Goal: Task Accomplishment & Management: Manage account settings

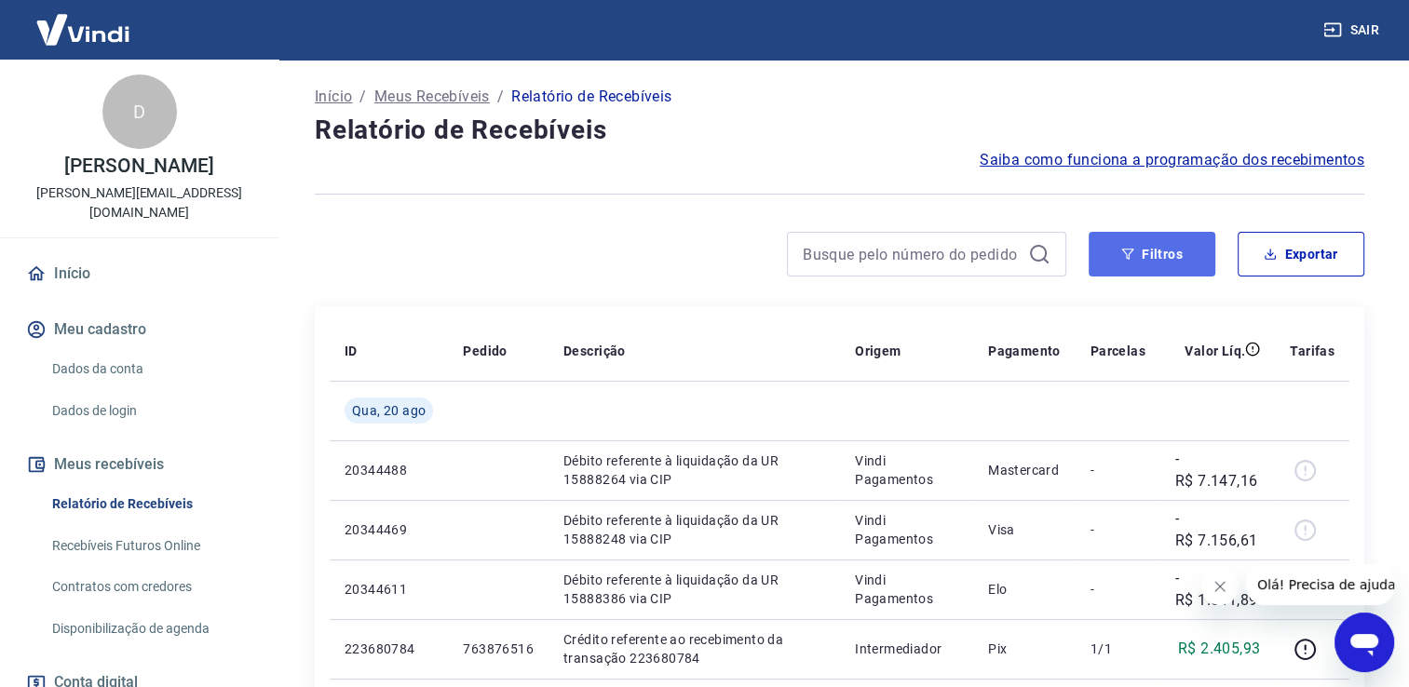
click at [1122, 274] on button "Filtros" at bounding box center [1152, 254] width 127 height 45
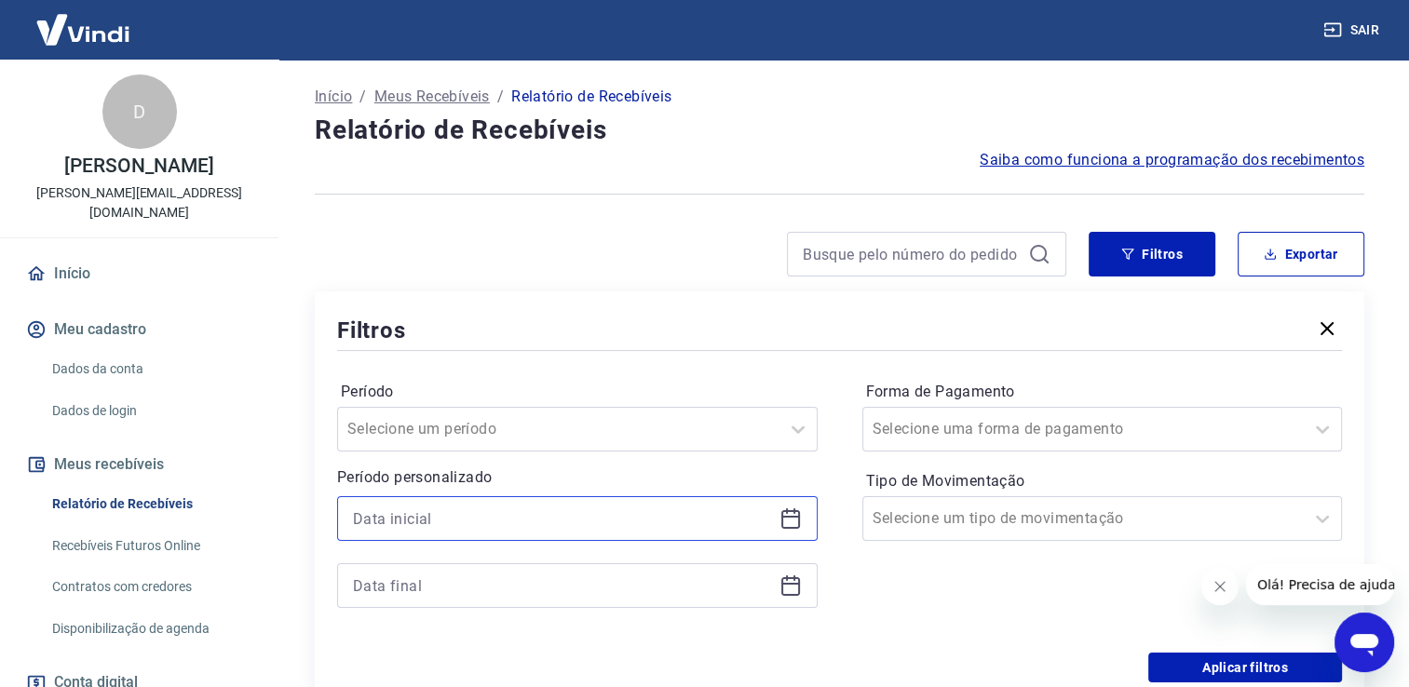
click at [442, 520] on input at bounding box center [562, 519] width 419 height 28
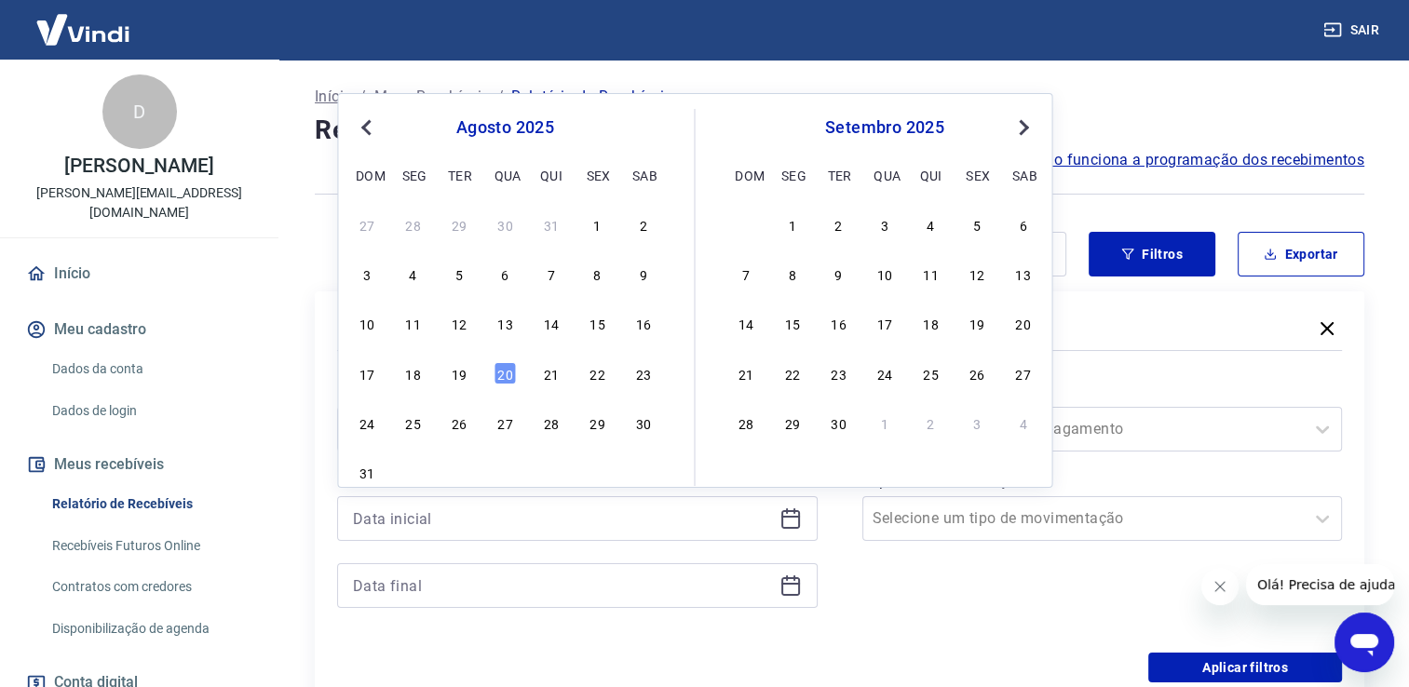
drag, startPoint x: 414, startPoint y: 374, endPoint x: 433, endPoint y: 588, distance: 214.2
click at [414, 375] on div "18" at bounding box center [413, 373] width 22 height 22
type input "[DATE]"
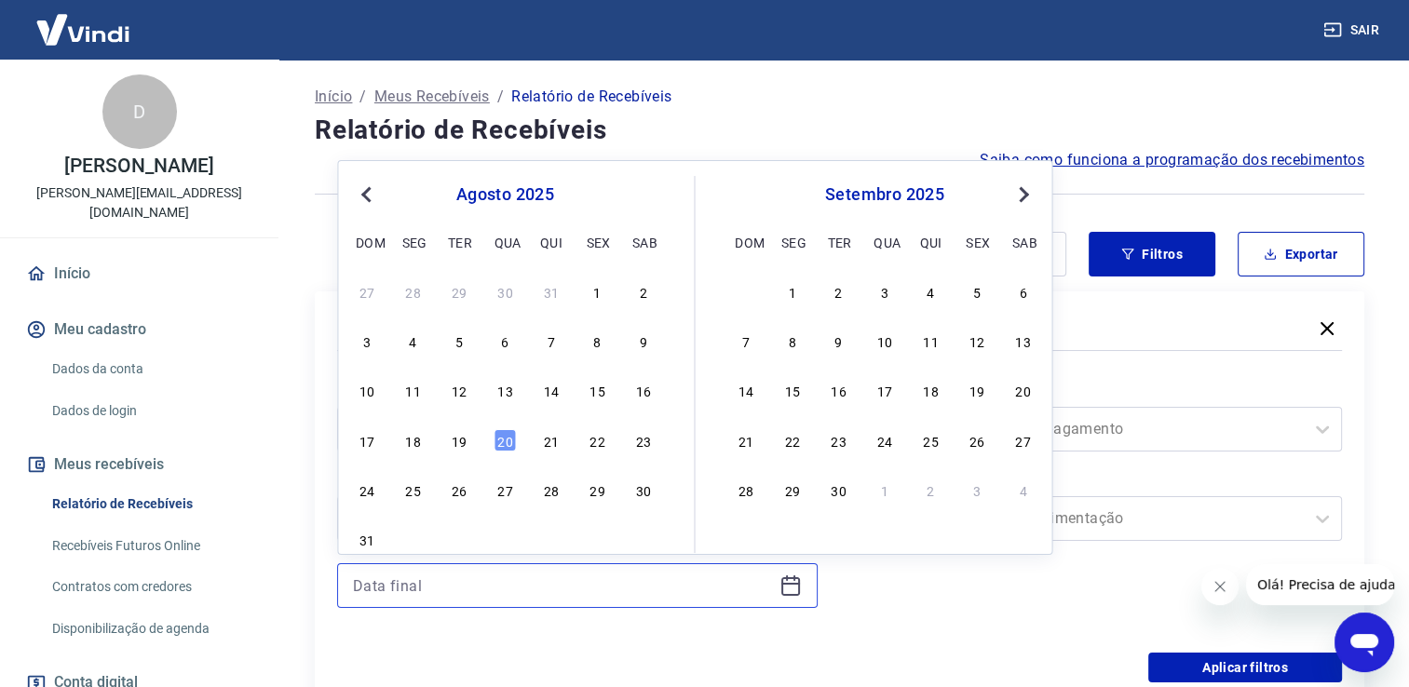
click at [438, 581] on input at bounding box center [562, 586] width 419 height 28
click at [503, 450] on div "20" at bounding box center [505, 440] width 22 height 22
type input "[DATE]"
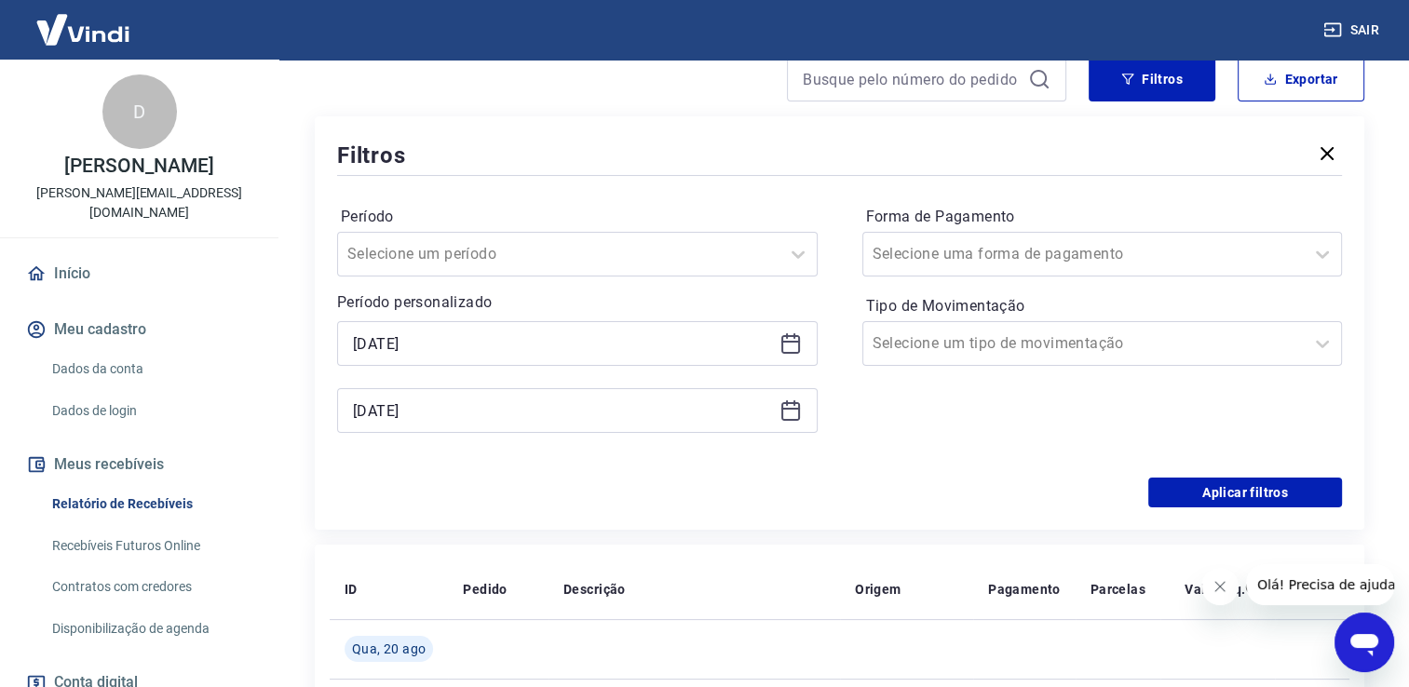
scroll to position [186, 0]
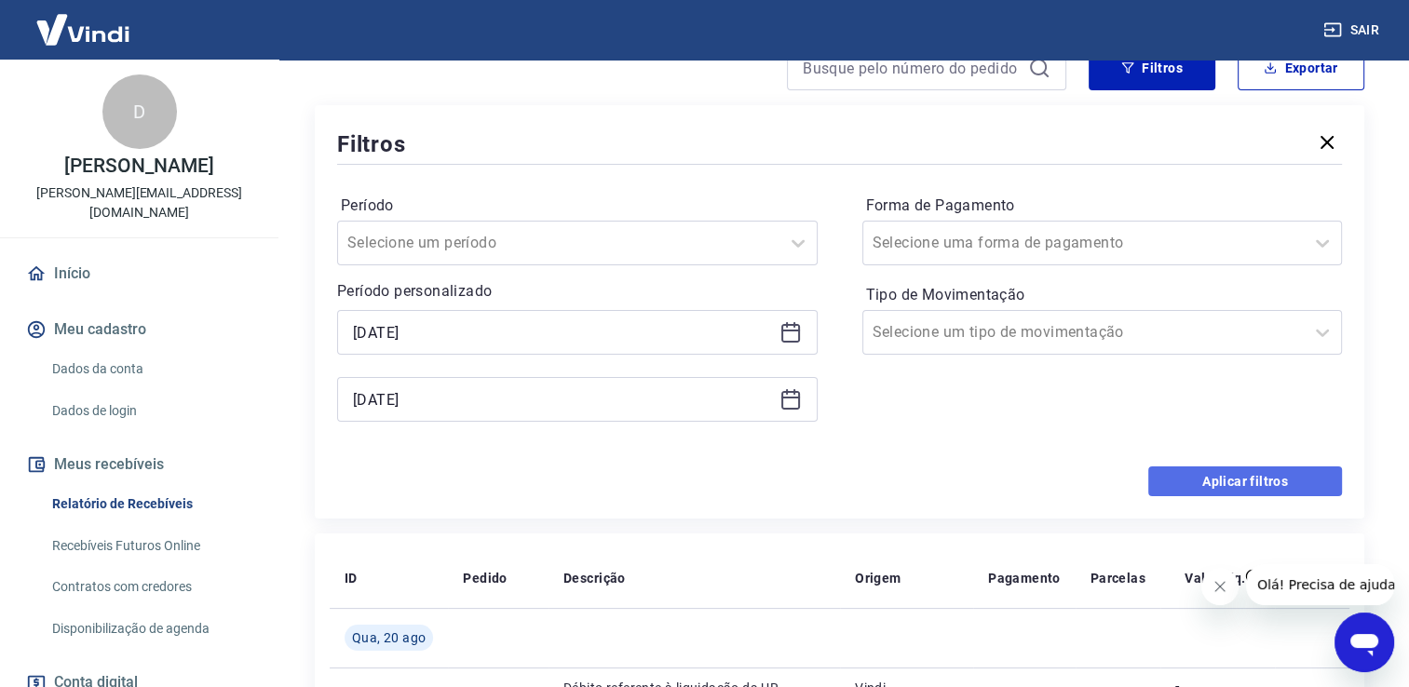
click at [1257, 475] on button "Aplicar filtros" at bounding box center [1246, 482] width 194 height 30
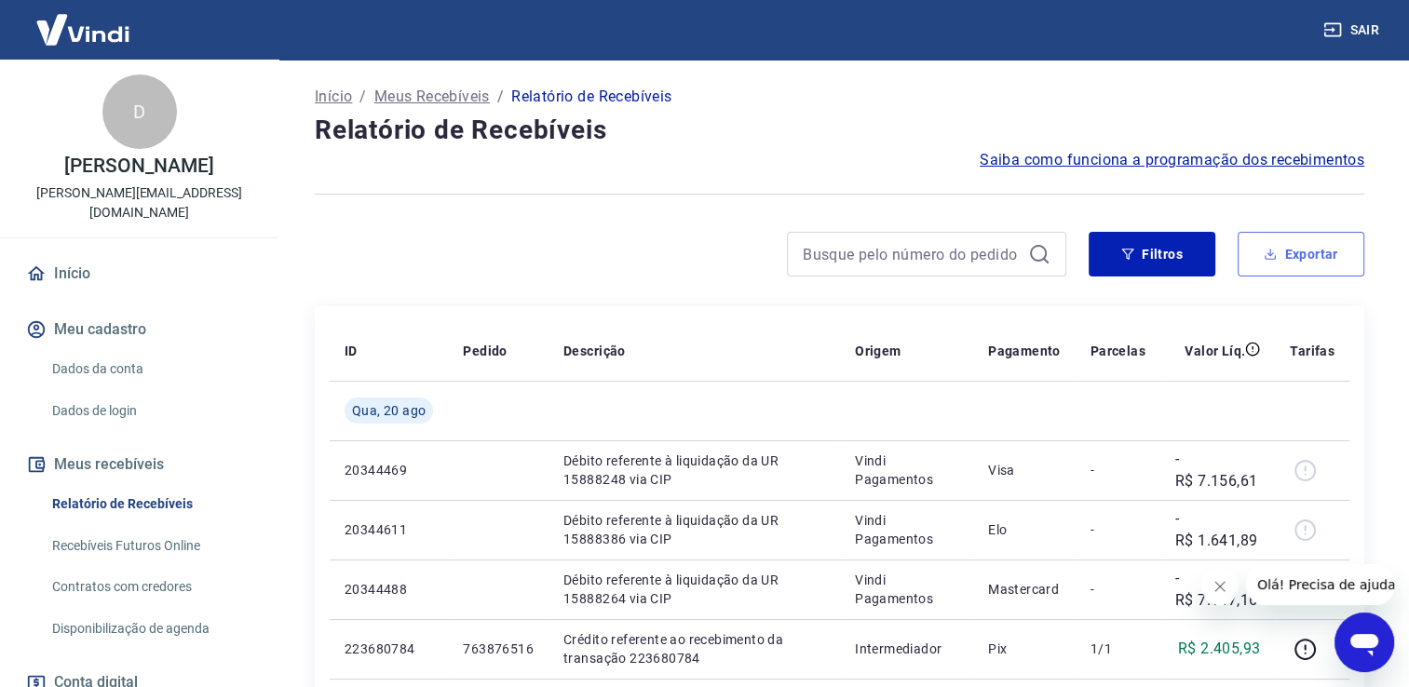
click at [1274, 248] on icon "button" at bounding box center [1270, 254] width 13 height 13
type input "[DATE]"
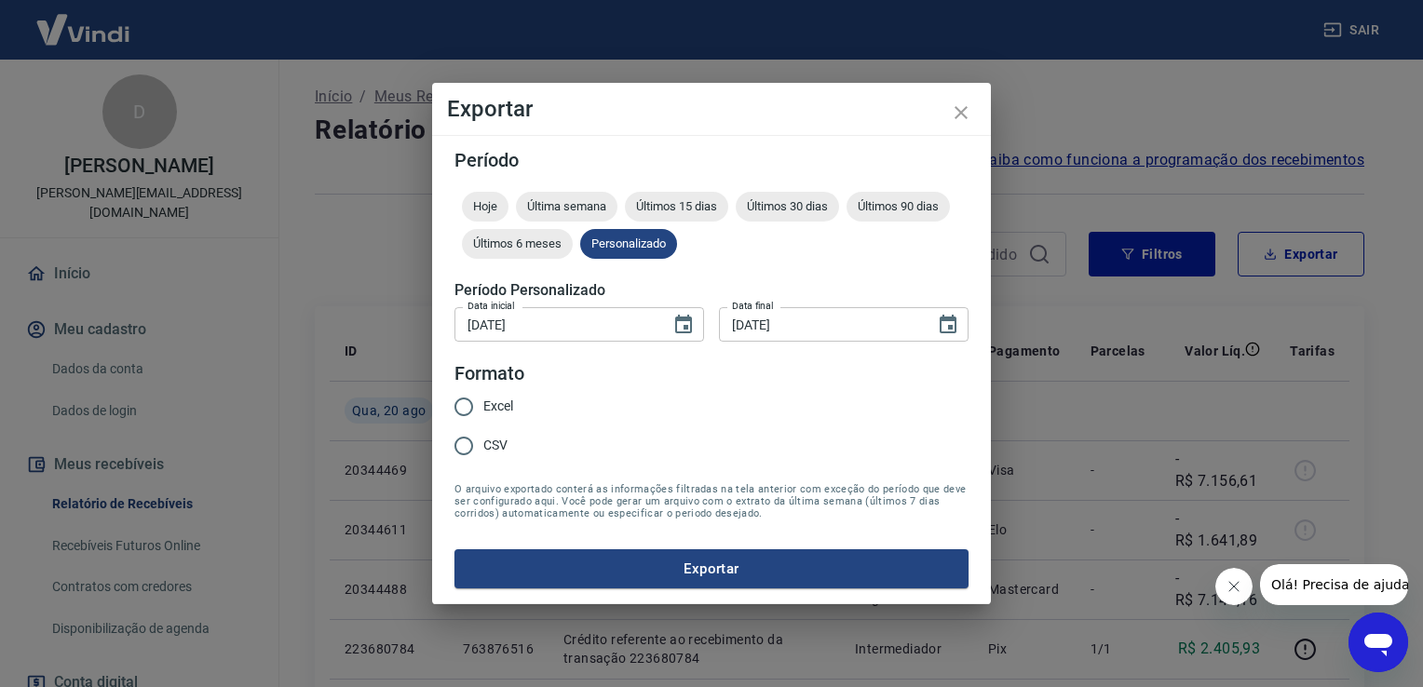
click at [489, 404] on span "Excel" at bounding box center [498, 407] width 30 height 20
click at [483, 404] on input "Excel" at bounding box center [463, 407] width 39 height 39
radio input "true"
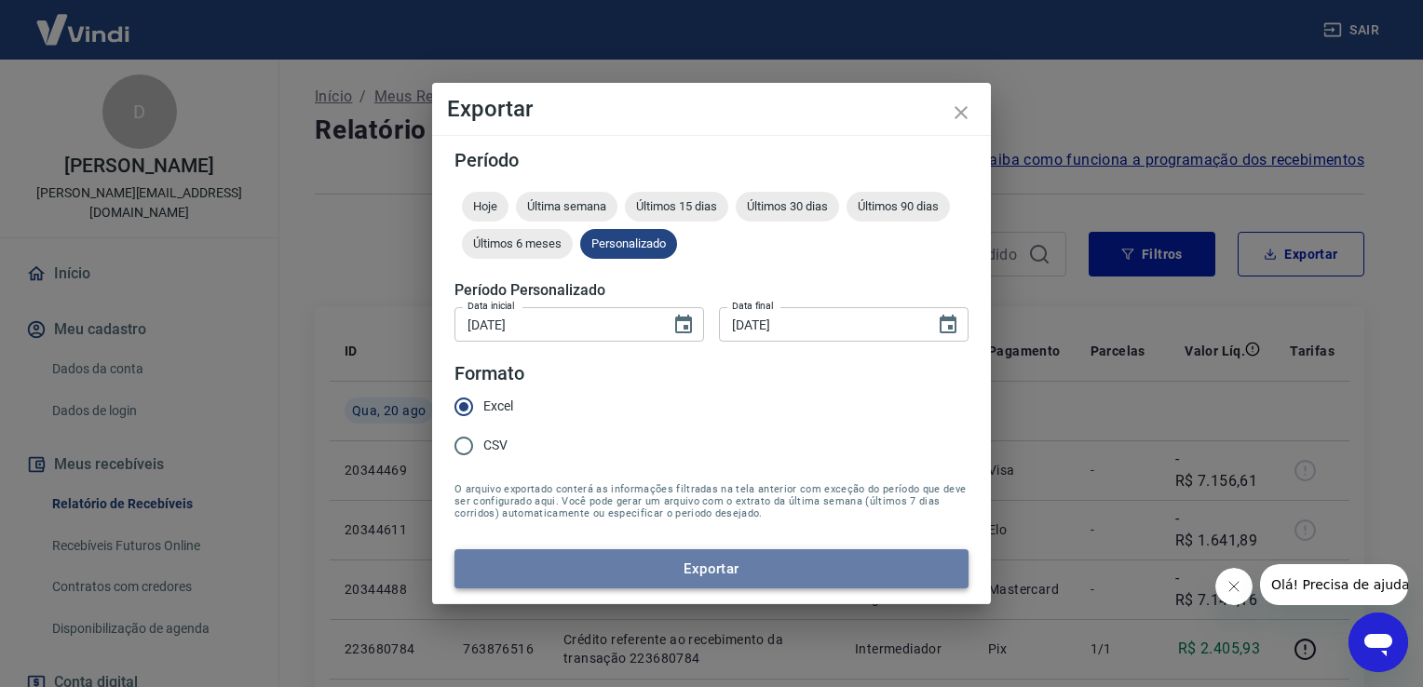
click at [725, 583] on button "Exportar" at bounding box center [712, 569] width 514 height 39
